Goal: Transaction & Acquisition: Obtain resource

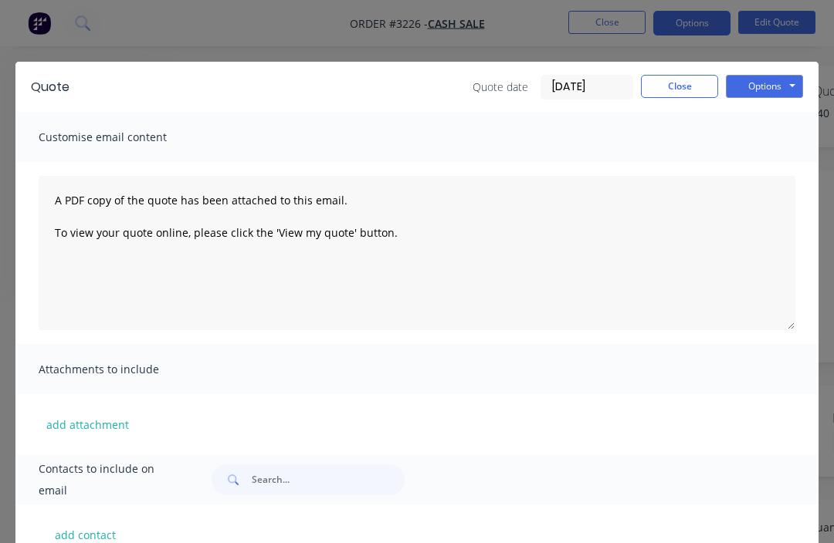
scroll to position [52, 197]
click at [687, 77] on button "Close" at bounding box center [679, 86] width 77 height 23
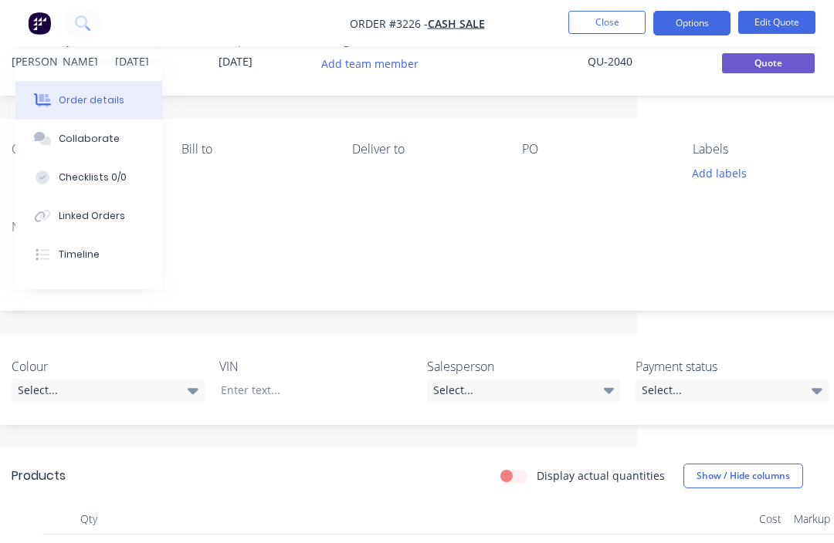
click at [599, 12] on button "Close" at bounding box center [606, 22] width 77 height 23
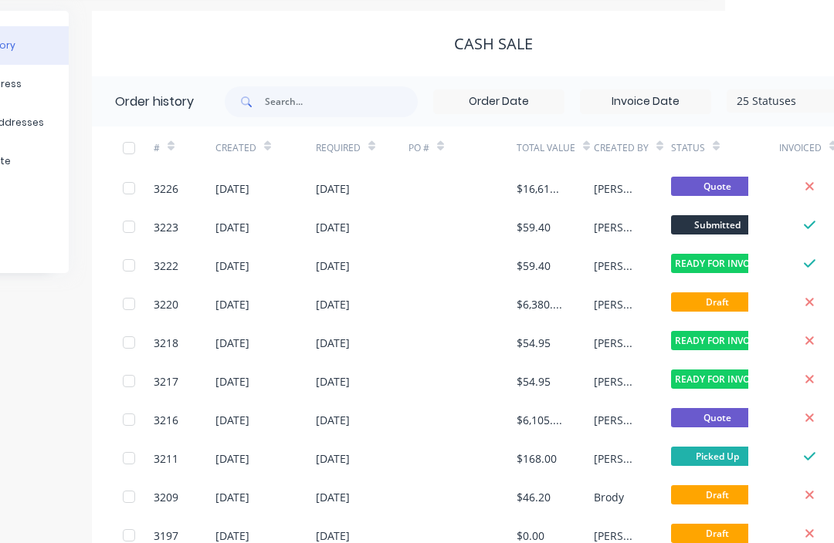
scroll to position [51, 303]
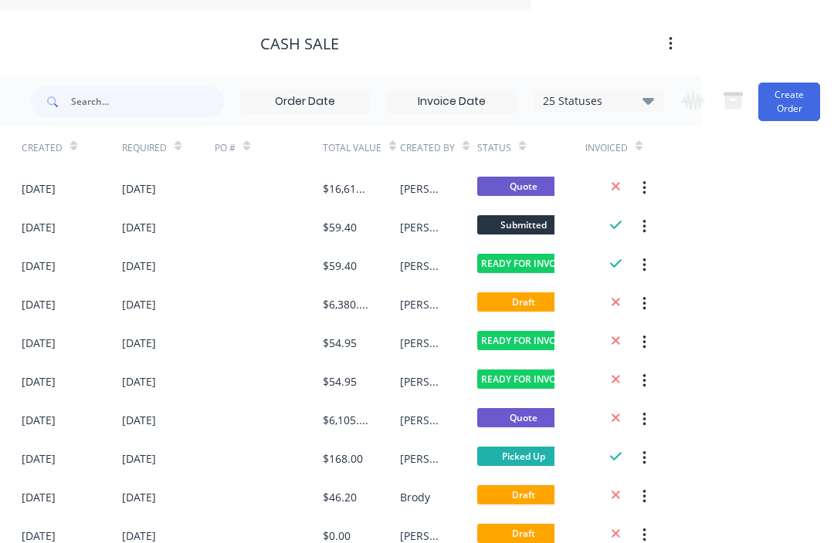
click at [791, 100] on button "Create Order" at bounding box center [789, 102] width 62 height 39
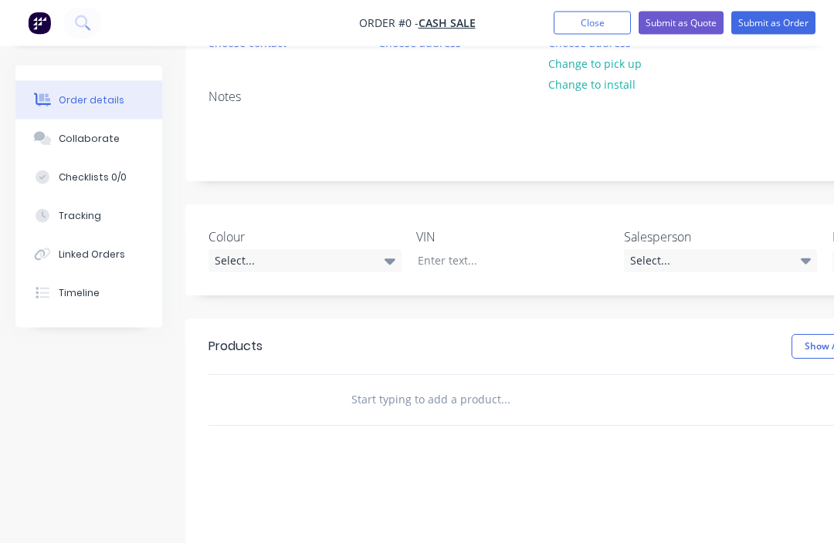
scroll to position [197, 0]
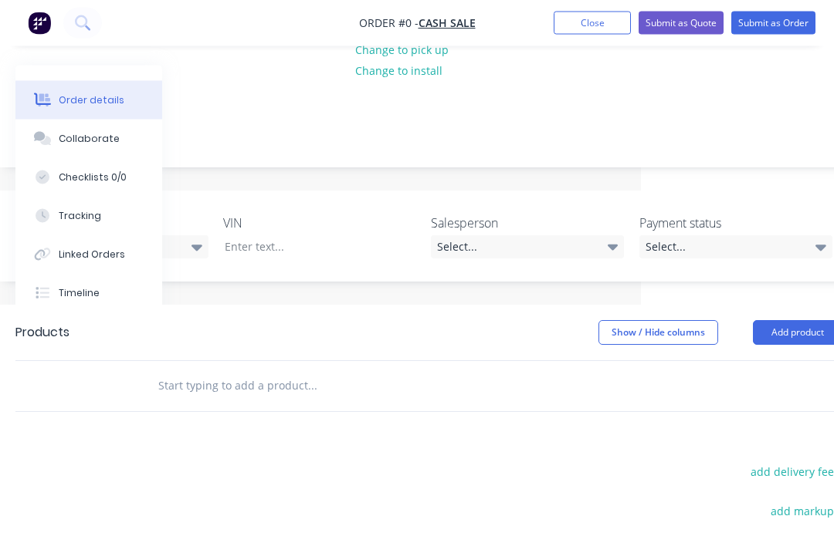
click at [797, 339] on button "Add product" at bounding box center [797, 333] width 89 height 25
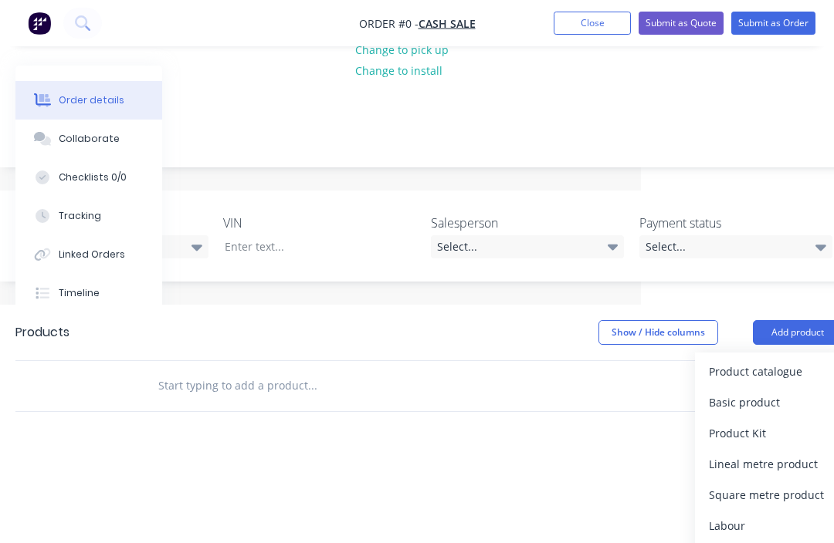
click at [761, 372] on div "Product catalogue" at bounding box center [768, 371] width 119 height 22
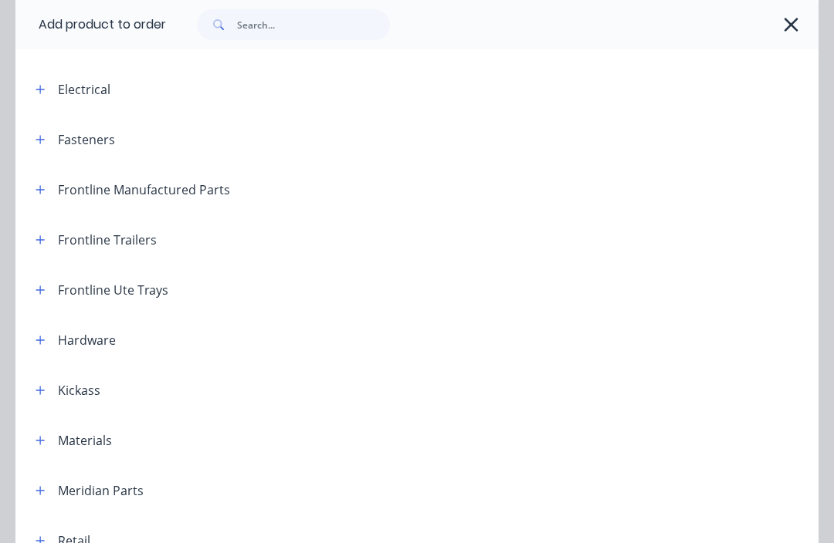
scroll to position [130, 0]
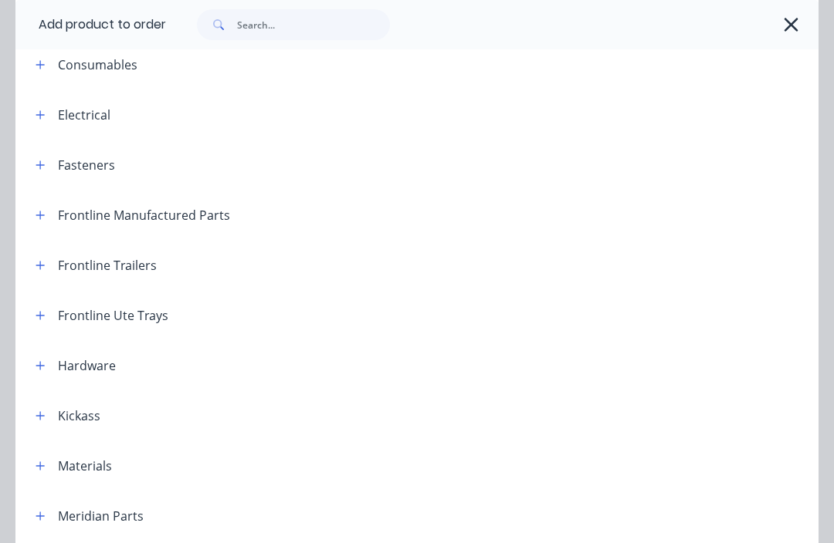
click at [49, 217] on button "button" at bounding box center [40, 214] width 19 height 19
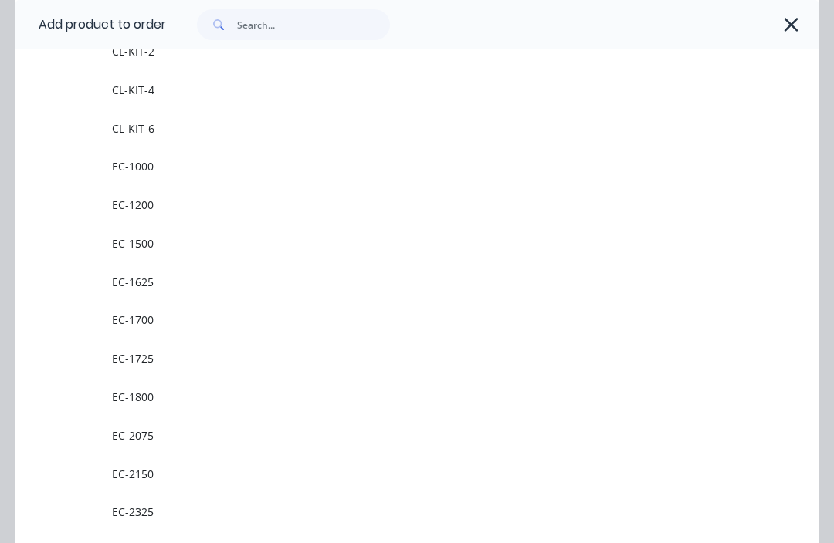
scroll to position [415, 0]
click at [171, 390] on span "EC-1800" at bounding box center [394, 396] width 565 height 16
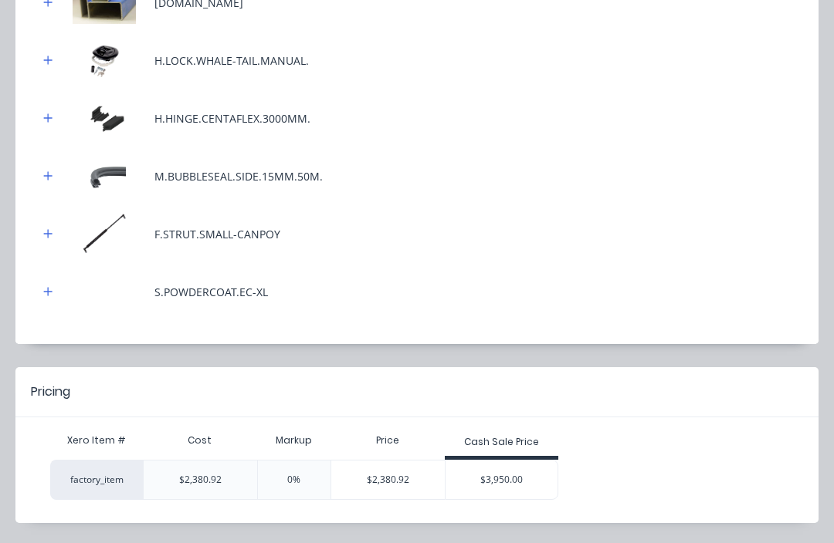
scroll to position [326, 0]
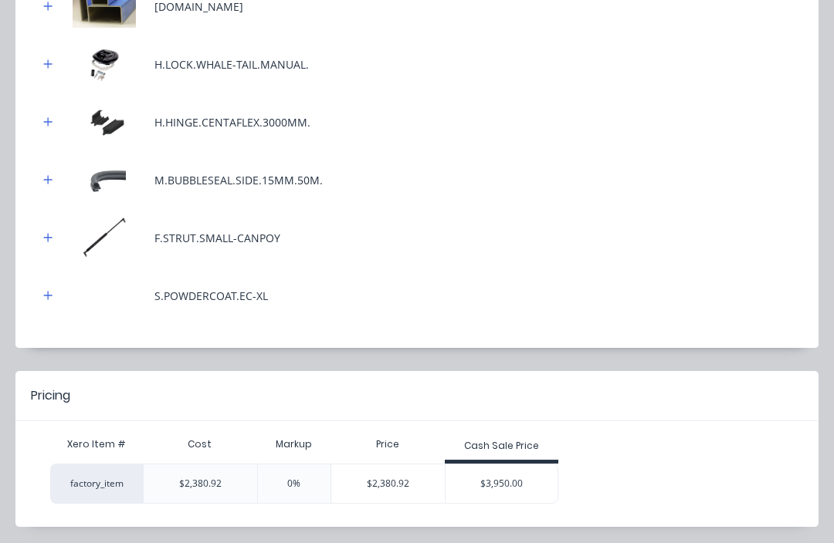
click at [503, 482] on div "$3,950.00" at bounding box center [501, 484] width 113 height 39
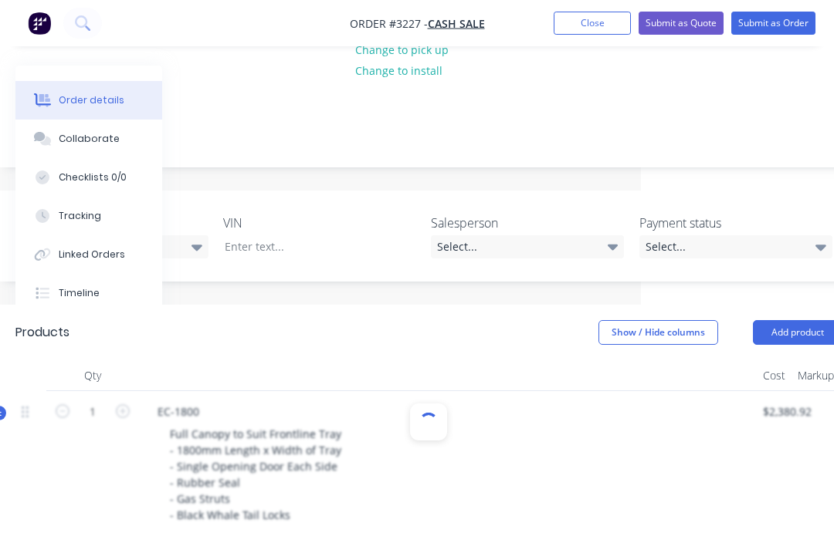
type input "65.9"
type input "$3,950.00"
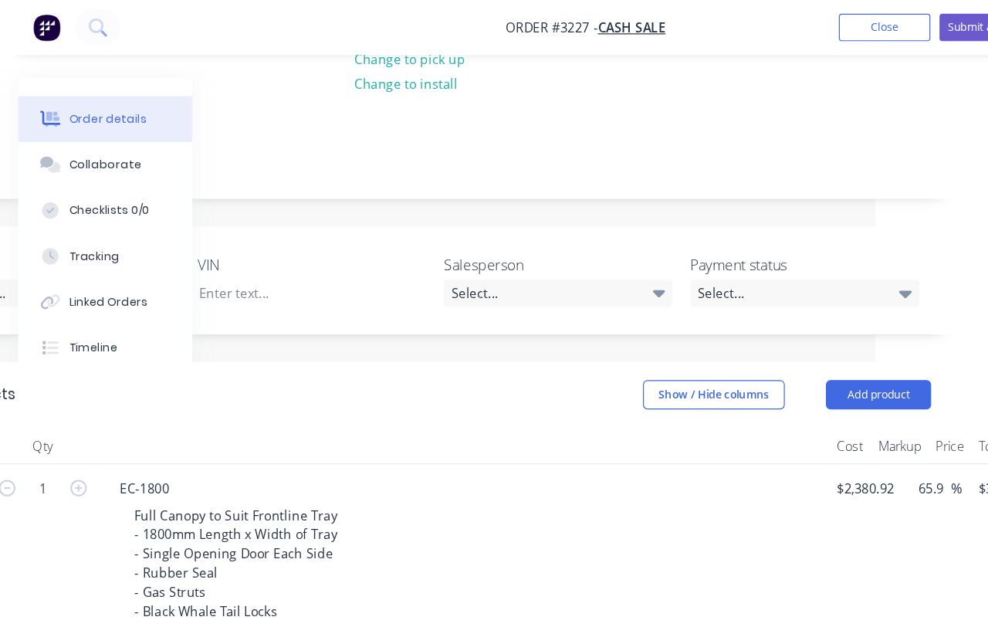
scroll to position [198, 250]
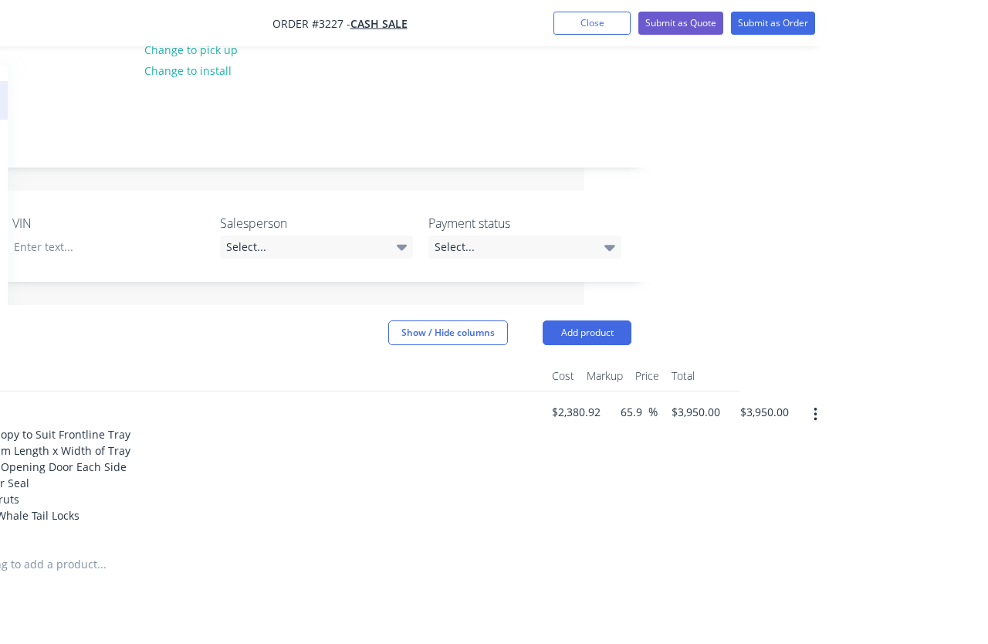
click at [831, 20] on ul "Add product Close Submit as Quote Submit as Order" at bounding box center [838, 23] width 299 height 23
click at [831, 25] on ul "Add product Close Submit as Quote Submit as Order" at bounding box center [838, 23] width 299 height 23
click at [832, 32] on ul "Add product Close Submit as Quote Submit as Order" at bounding box center [838, 23] width 299 height 23
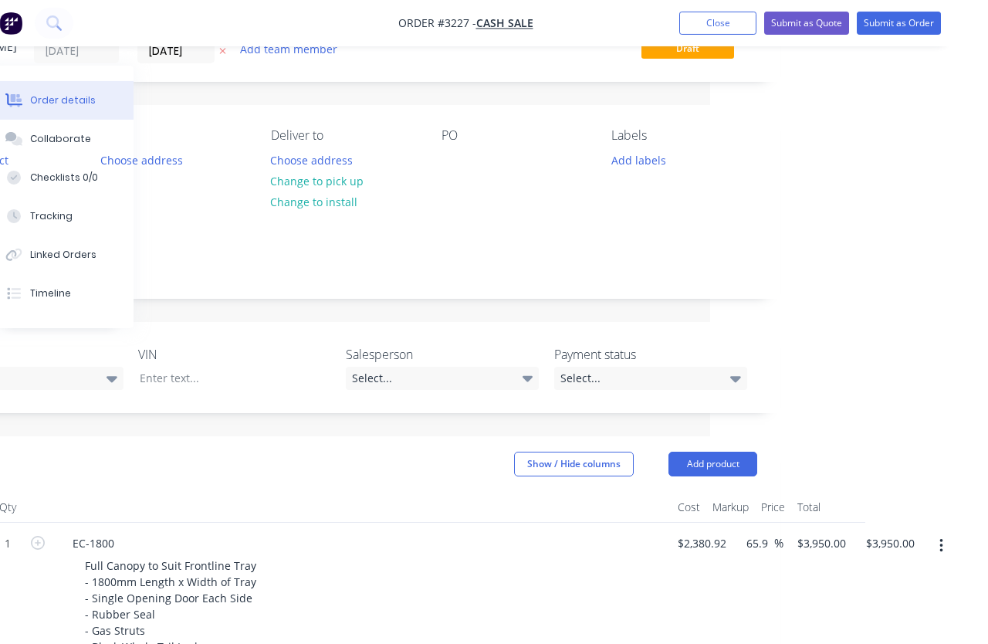
scroll to position [16, 250]
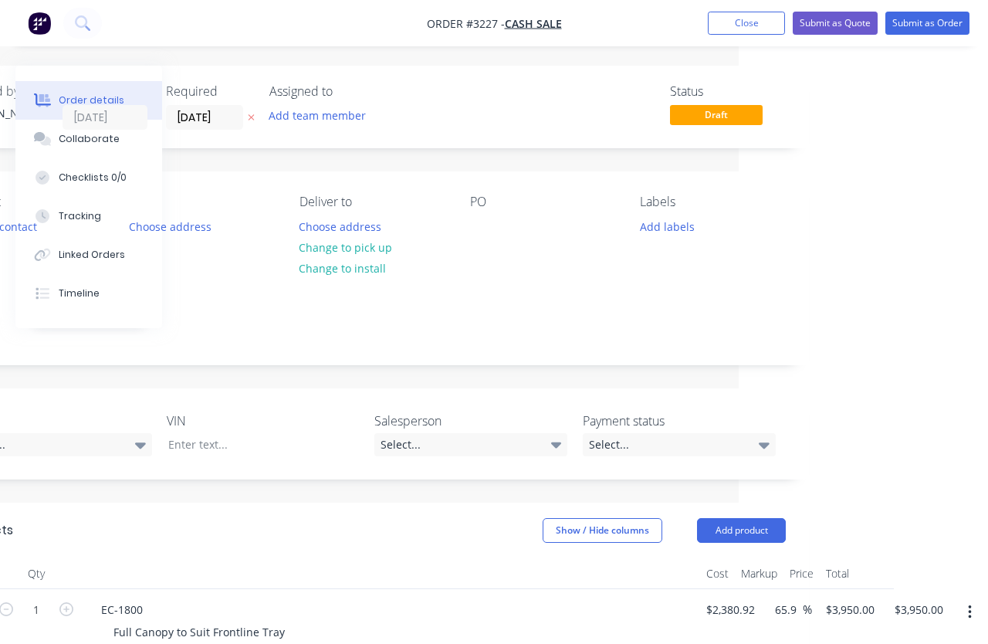
click at [828, 17] on button "Submit as Quote" at bounding box center [835, 23] width 85 height 23
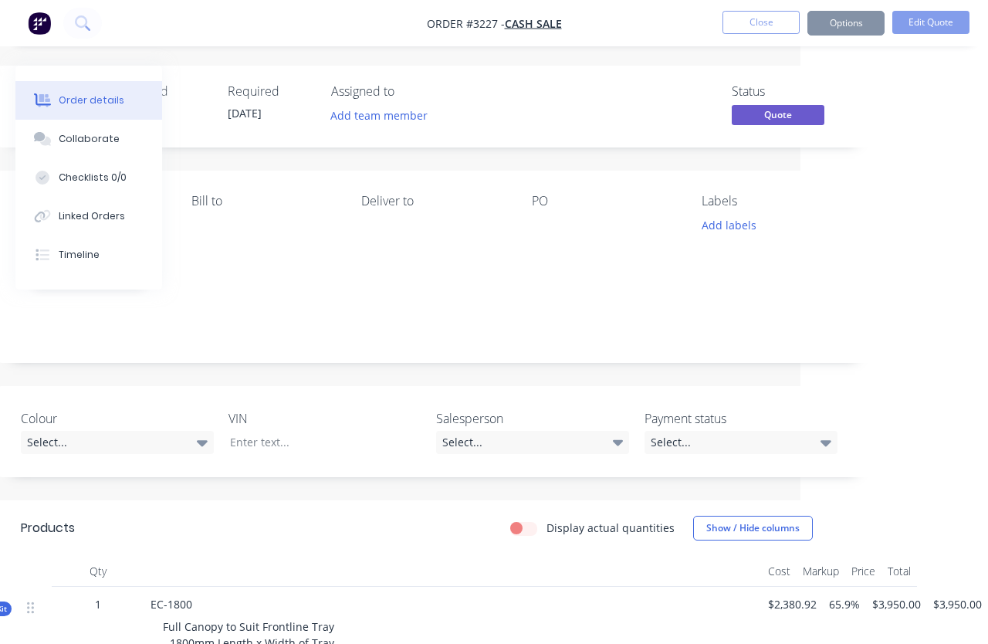
scroll to position [0, 86]
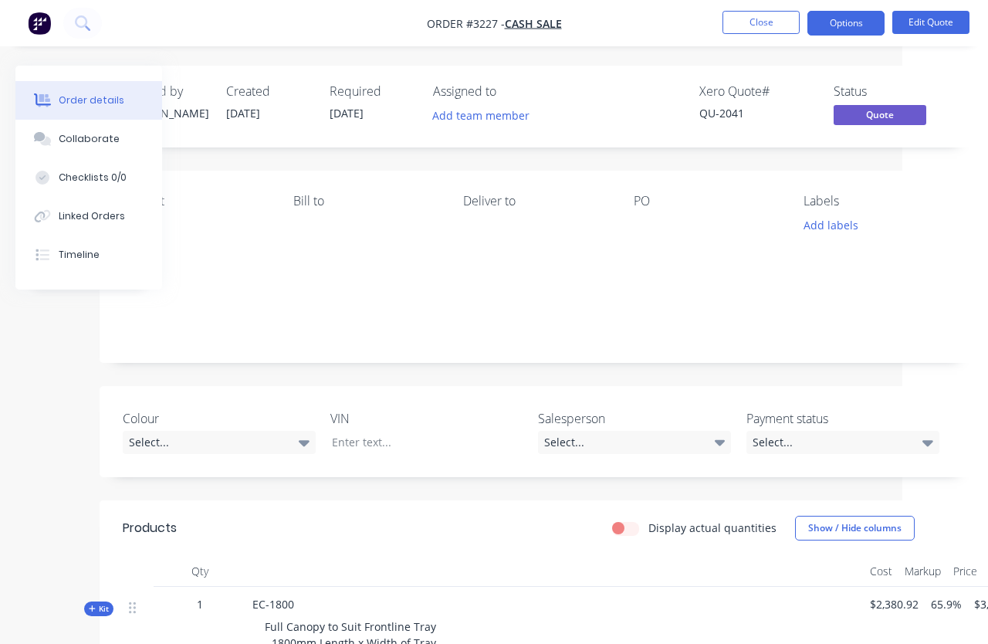
click at [833, 22] on button "Options" at bounding box center [845, 23] width 77 height 25
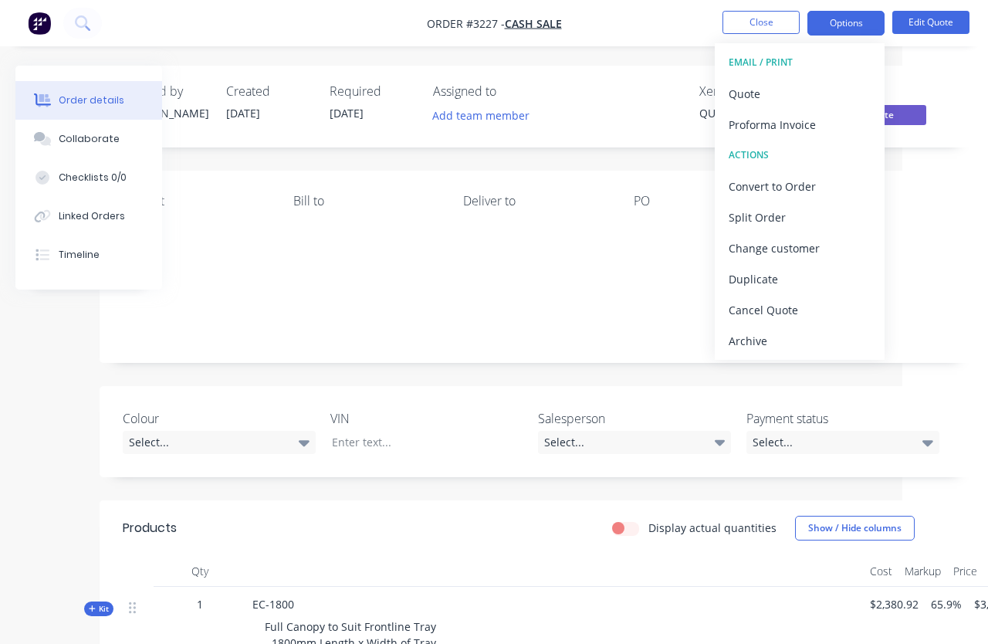
click at [797, 100] on div "Quote" at bounding box center [800, 94] width 142 height 22
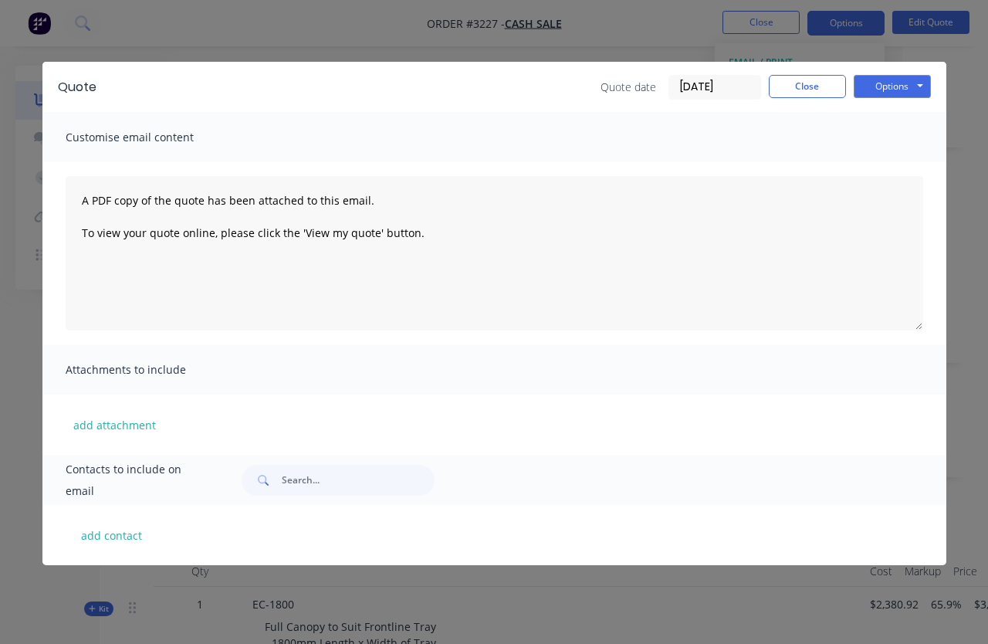
click at [833, 92] on button "Options" at bounding box center [892, 86] width 77 height 23
click at [833, 150] on button "Print" at bounding box center [903, 139] width 99 height 25
